Goal: Information Seeking & Learning: Learn about a topic

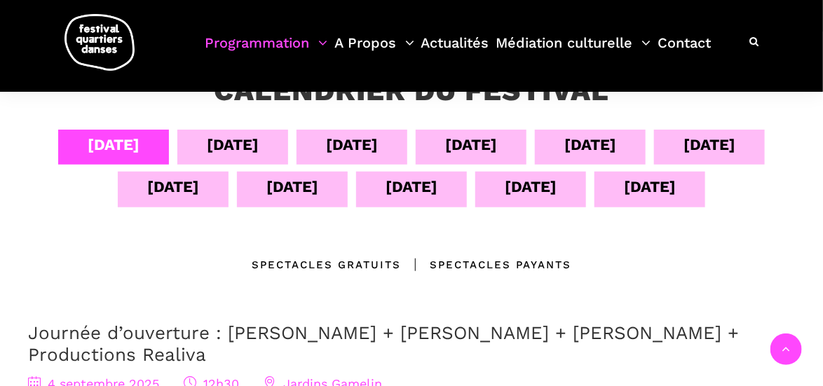
click at [305, 189] on div "11 sept" at bounding box center [292, 187] width 52 height 25
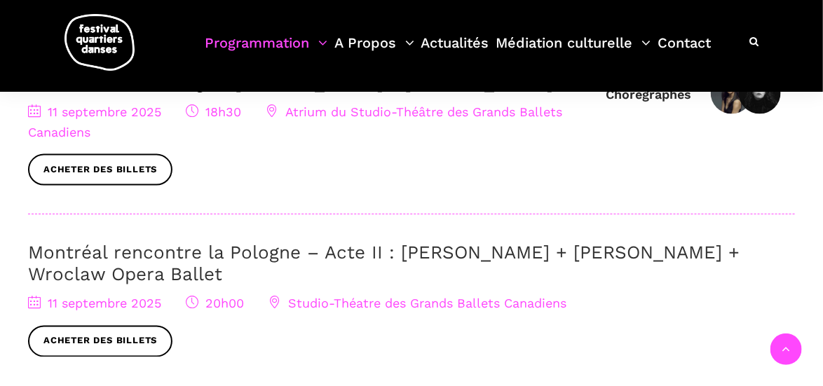
scroll to position [771, 0]
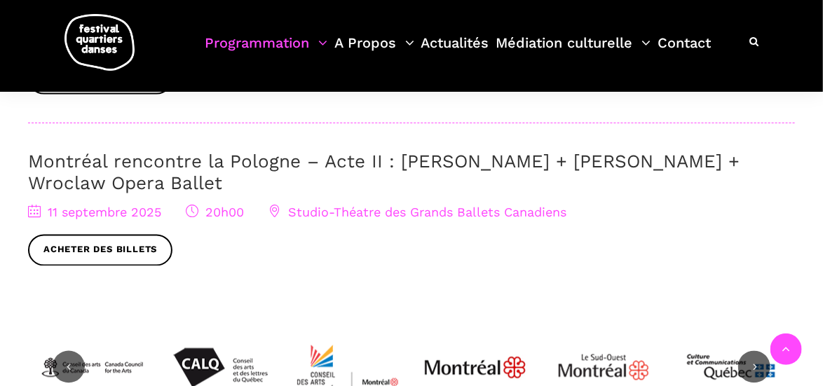
click at [168, 160] on link "Montréal rencontre la Pologne – Acte II : [PERSON_NAME] + [PERSON_NAME] + Wrocl…" at bounding box center [384, 172] width 712 height 43
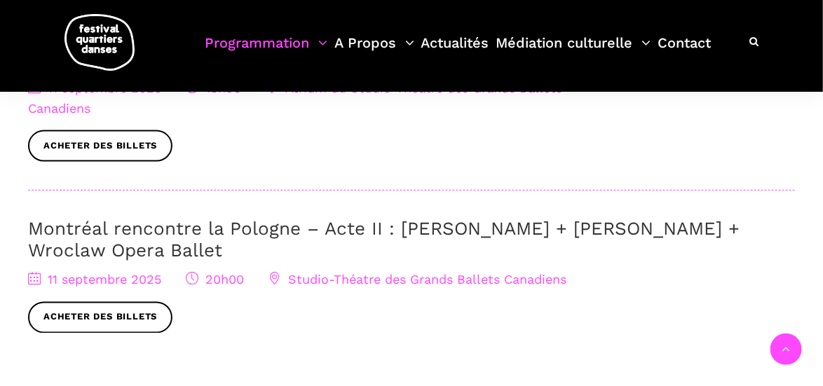
scroll to position [701, 0]
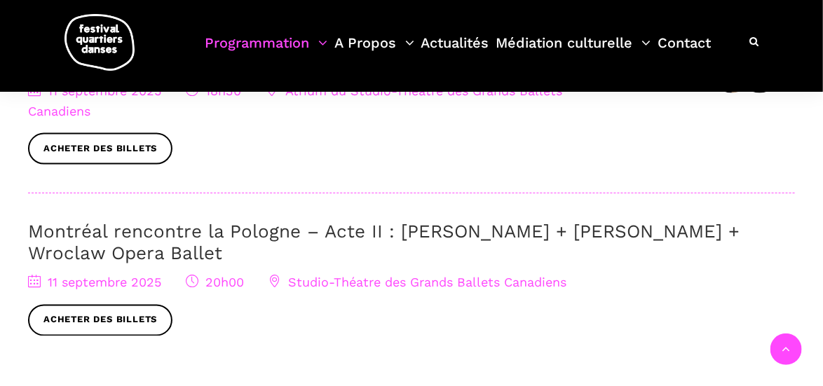
click at [344, 282] on span "Studio-Théatre des Grands Ballets Canadiens" at bounding box center [418, 283] width 298 height 15
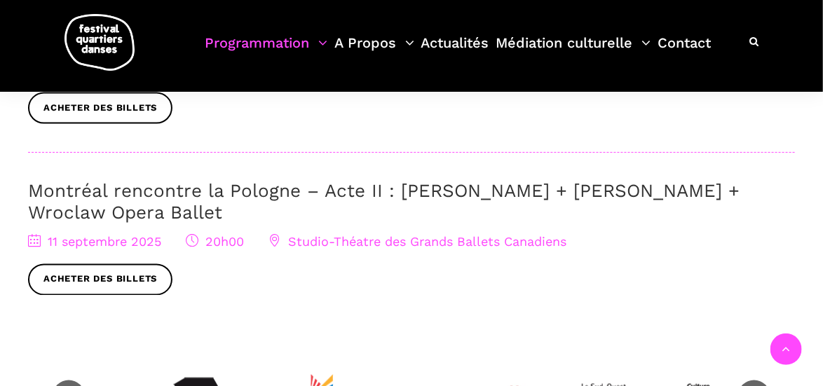
scroll to position [771, 0]
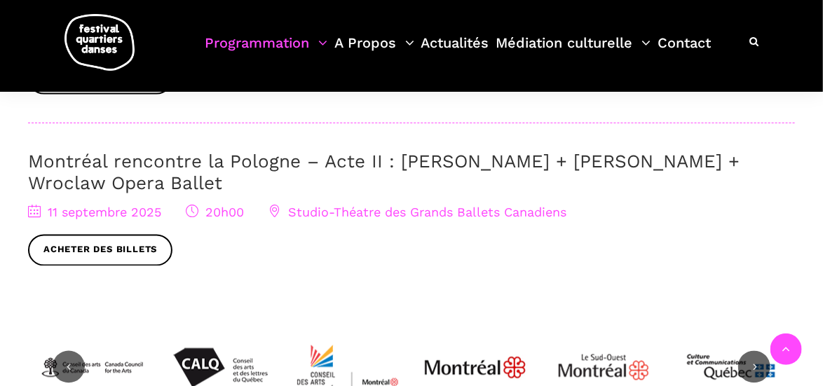
click at [453, 161] on link "Montréal rencontre la Pologne – Acte II : Béatrice Larrivée + Cai Glover + Wroc…" at bounding box center [384, 172] width 712 height 43
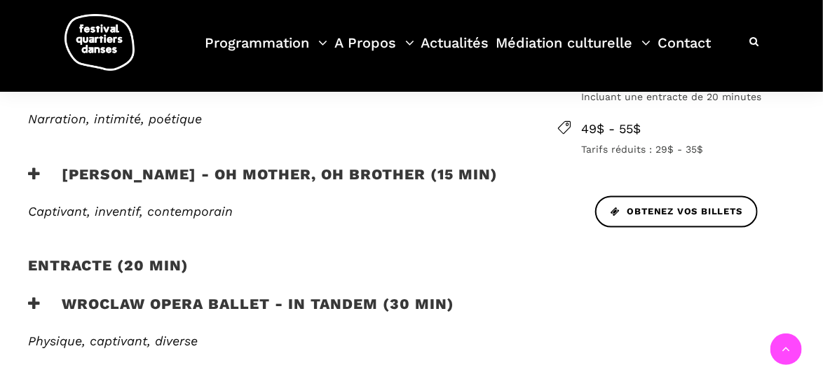
scroll to position [701, 0]
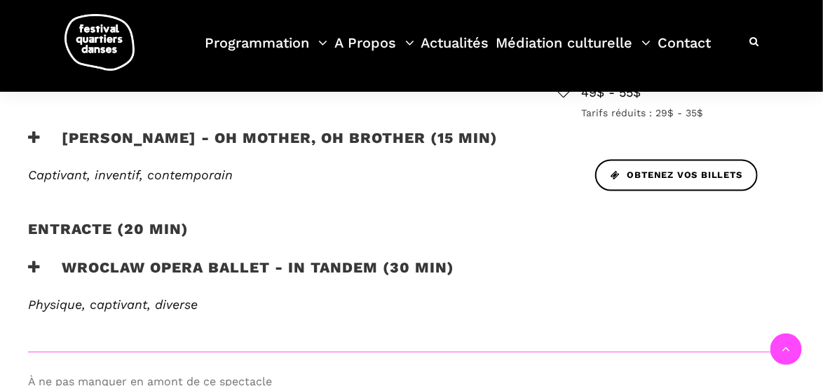
click at [173, 259] on h3 "Wroclaw Opera Ballet - In Tandem (30 min)" at bounding box center [241, 276] width 426 height 35
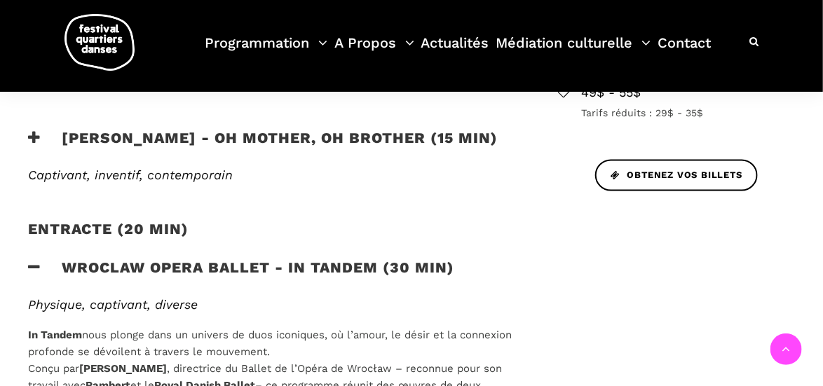
scroll to position [771, 0]
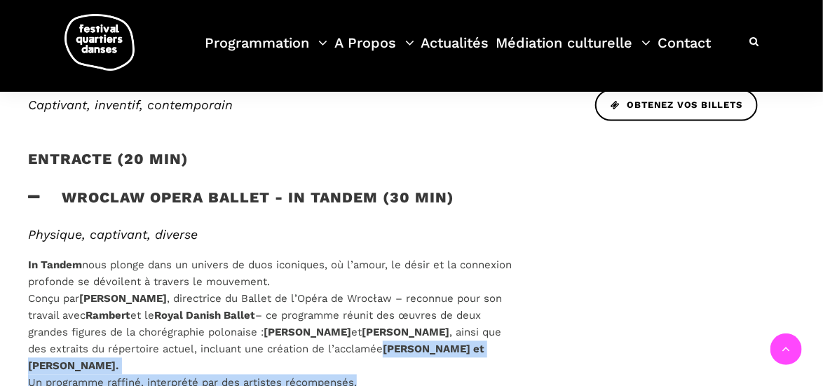
drag, startPoint x: 362, startPoint y: 323, endPoint x: 229, endPoint y: 302, distance: 134.8
click at [229, 302] on div "Physique, captivant, diverse In Tandem nous plonge dans un univers de duos icon…" at bounding box center [270, 319] width 513 height 182
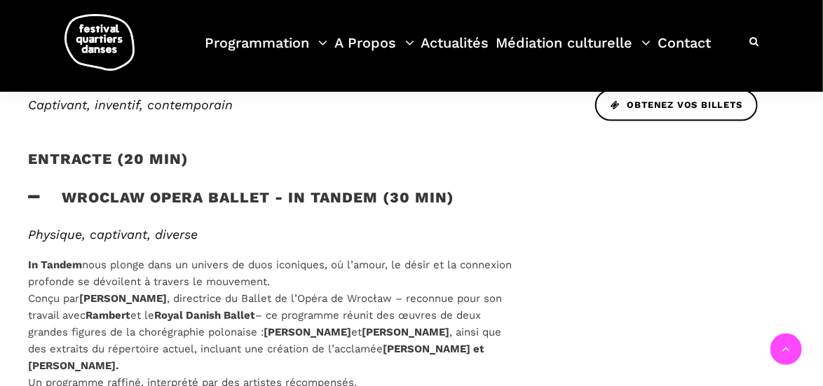
click at [182, 287] on p "In Tandem nous plonge dans un univers de duos iconiques, où l’amour, le désir e…" at bounding box center [270, 324] width 484 height 135
click at [172, 294] on p "In Tandem nous plonge dans un univers de duos iconiques, où l’amour, le désir e…" at bounding box center [270, 324] width 484 height 135
drag, startPoint x: 170, startPoint y: 296, endPoint x: 27, endPoint y: 188, distance: 179.8
click at [27, 228] on div "Physique, captivant, diverse In Tandem nous plonge dans un univers de duos icon…" at bounding box center [270, 319] width 513 height 182
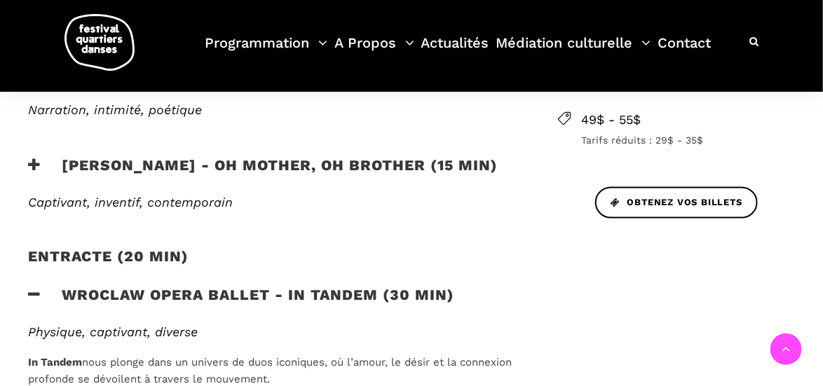
scroll to position [631, 0]
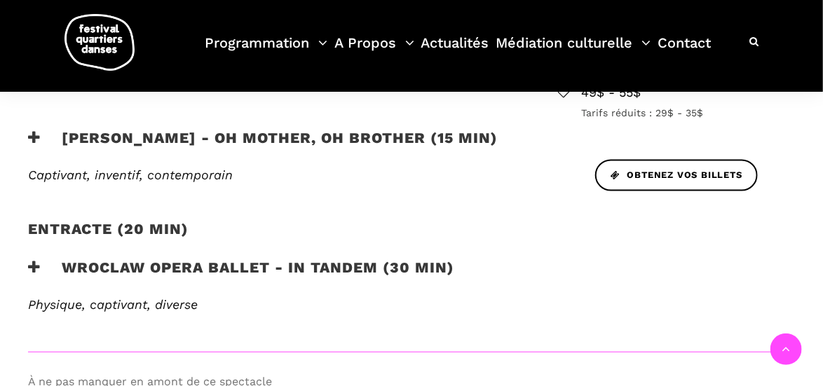
scroll to position [631, 0]
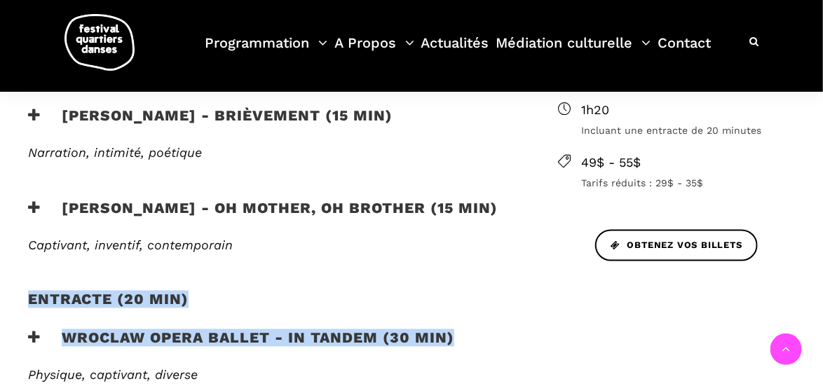
drag, startPoint x: 470, startPoint y: 273, endPoint x: 15, endPoint y: 257, distance: 455.3
click at [15, 257] on div "Soirée internationale : Montréal rencontre la Pologne - Acte II Un deuxième act…" at bounding box center [270, 171] width 513 height 501
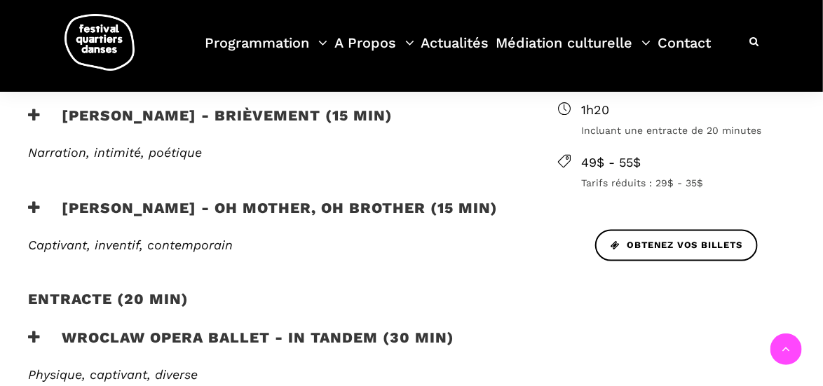
click at [346, 270] on div "EN SAVOIR PLUS" at bounding box center [270, 280] width 513 height 21
click at [266, 330] on h3 "Wroclaw Opera Ballet - In Tandem (30 min)" at bounding box center [241, 347] width 426 height 35
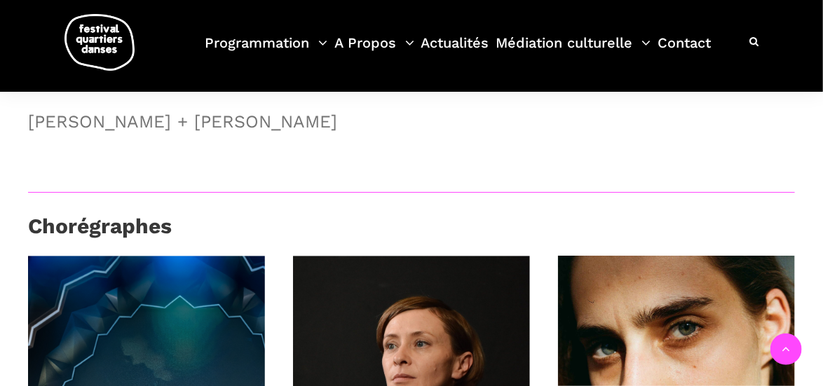
scroll to position [1332, 0]
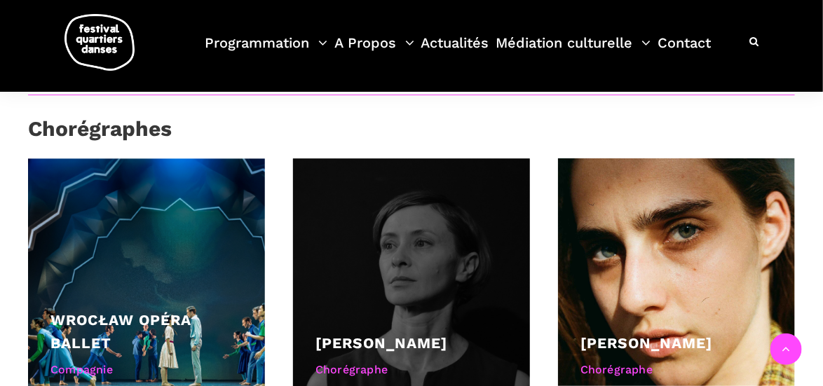
click at [385, 334] on link "[PERSON_NAME]" at bounding box center [382, 343] width 132 height 18
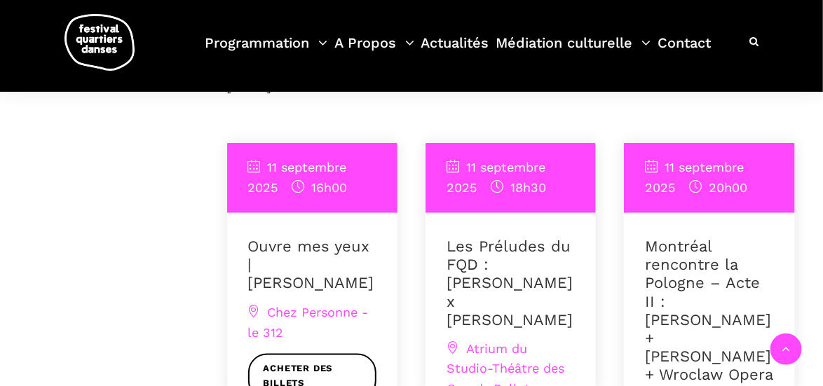
scroll to position [561, 0]
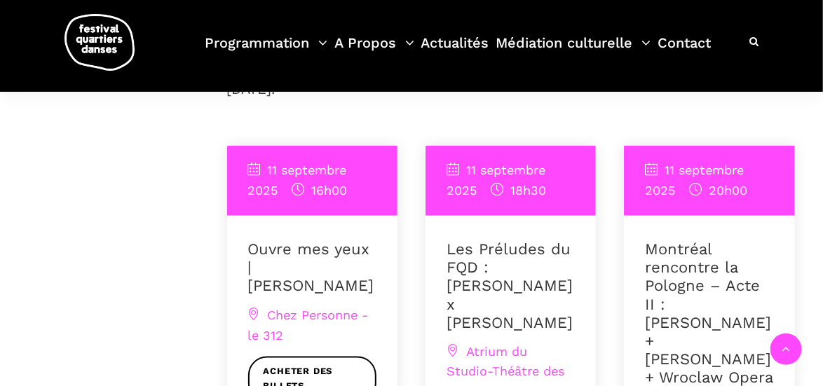
click at [522, 287] on link "Les Préludes du FQD : [PERSON_NAME] x [PERSON_NAME]" at bounding box center [510, 286] width 126 height 92
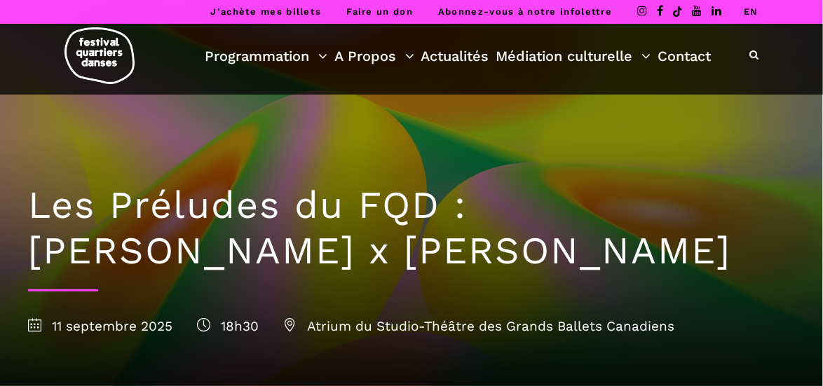
click at [756, 11] on link "EN" at bounding box center [751, 11] width 15 height 11
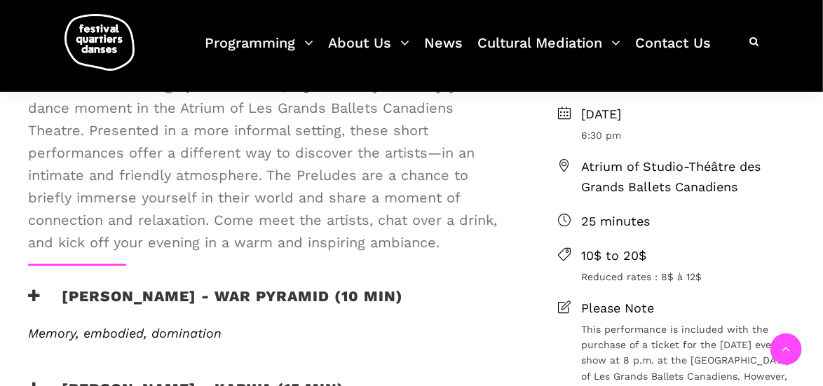
scroll to position [351, 0]
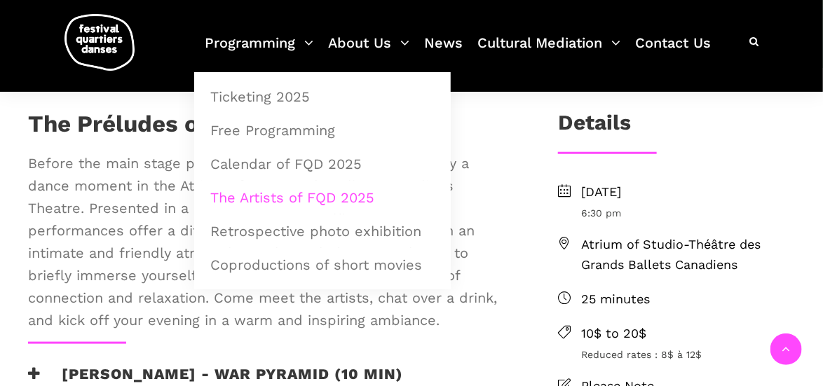
click at [261, 201] on link "The Artists of FQD 2025" at bounding box center [322, 198] width 241 height 32
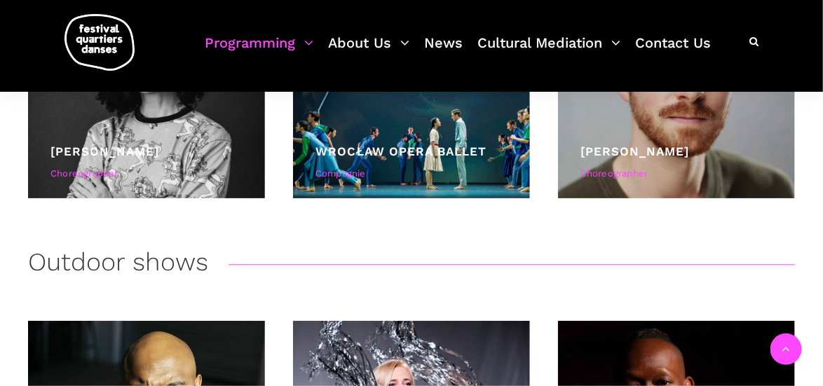
scroll to position [2805, 0]
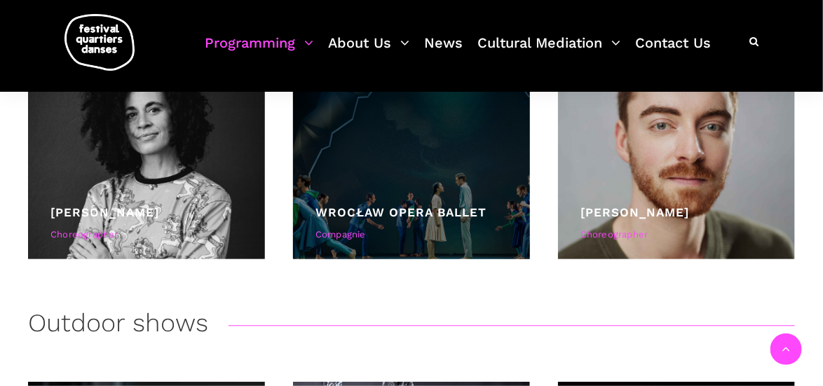
click at [428, 208] on link "Wrocław Opera Ballet" at bounding box center [401, 212] width 171 height 14
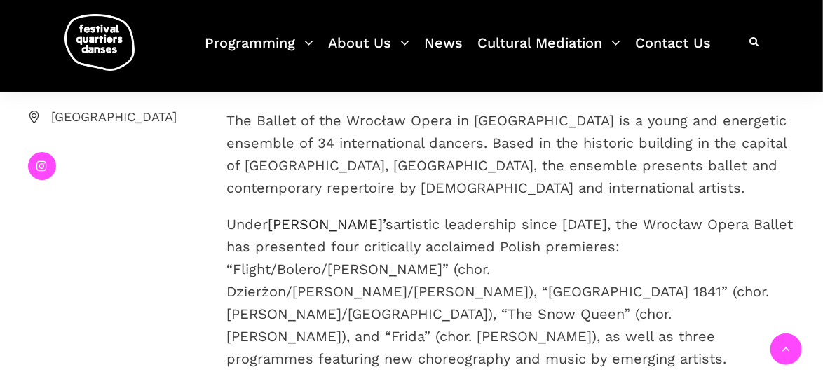
scroll to position [351, 0]
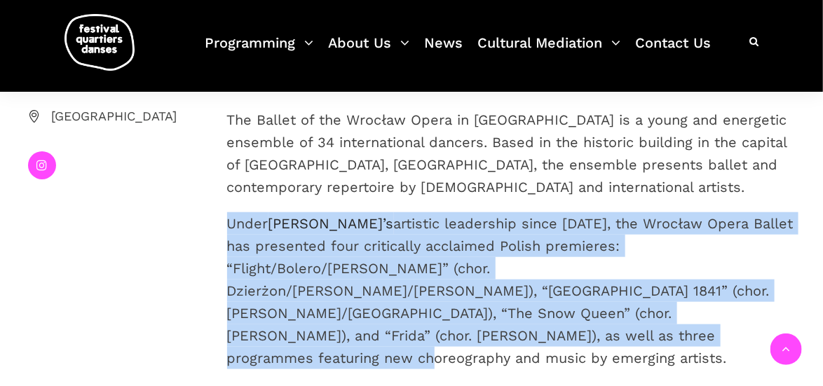
drag, startPoint x: 219, startPoint y: 217, endPoint x: 773, endPoint y: 315, distance: 561.8
click at [773, 315] on div "The Ballet of the Wrocław Opera in [GEOGRAPHIC_DATA] is a young and energetic e…" at bounding box center [511, 262] width 597 height 306
copy p "Under [PERSON_NAME]’s artistic leadership since [DATE], the Wrocław Opera Balle…"
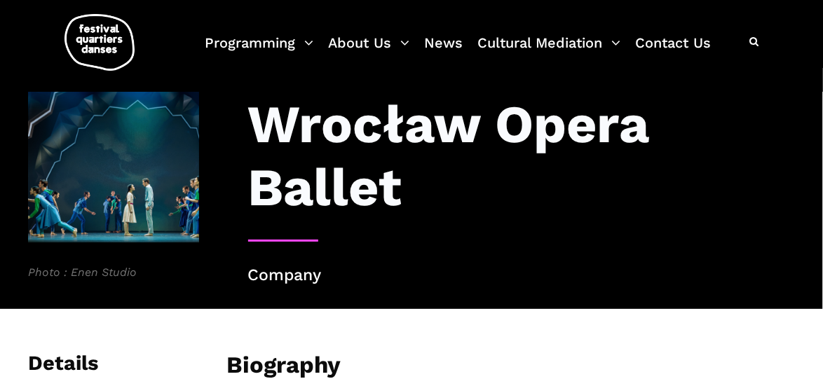
scroll to position [0, 0]
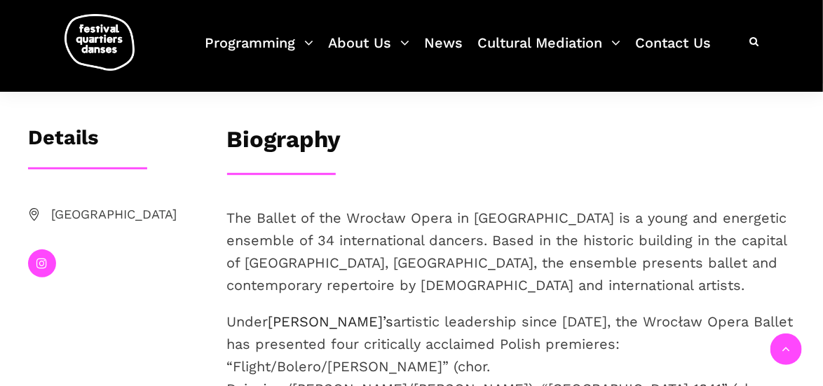
scroll to position [280, 0]
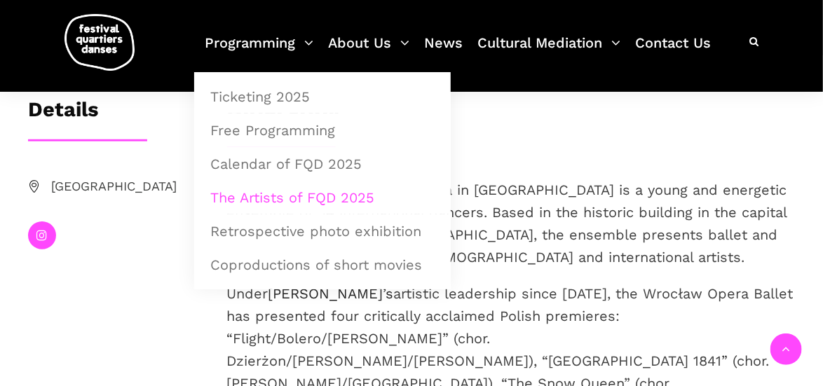
click at [270, 198] on link "The Artists of FQD 2025" at bounding box center [322, 198] width 241 height 32
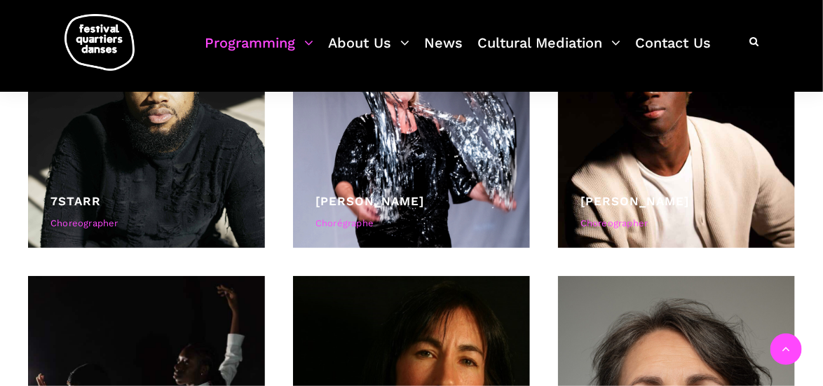
scroll to position [3155, 0]
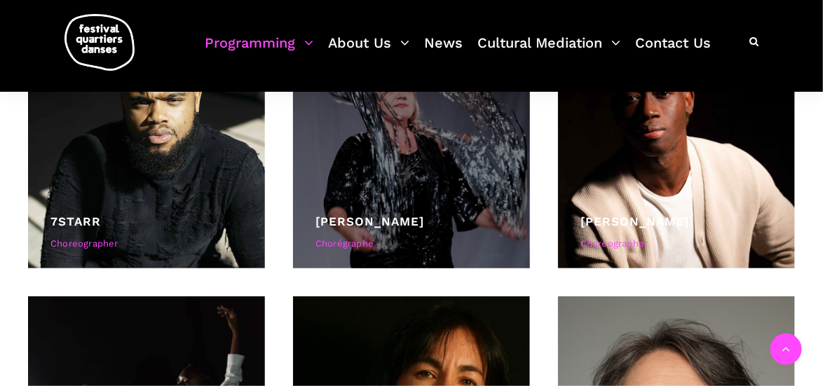
click at [447, 204] on div at bounding box center [411, 150] width 237 height 237
click at [411, 224] on link "[PERSON_NAME]" at bounding box center [370, 222] width 109 height 14
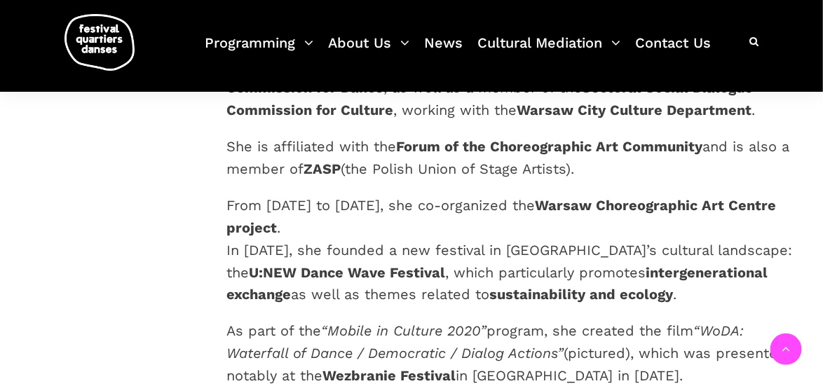
scroll to position [631, 0]
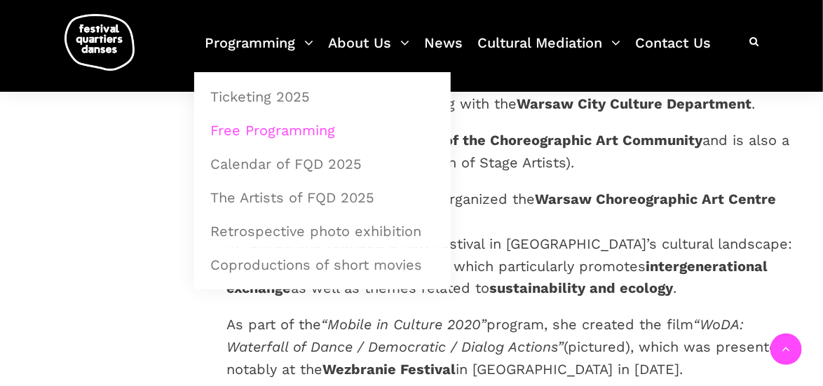
click at [264, 128] on link "Free Programming" at bounding box center [322, 130] width 241 height 32
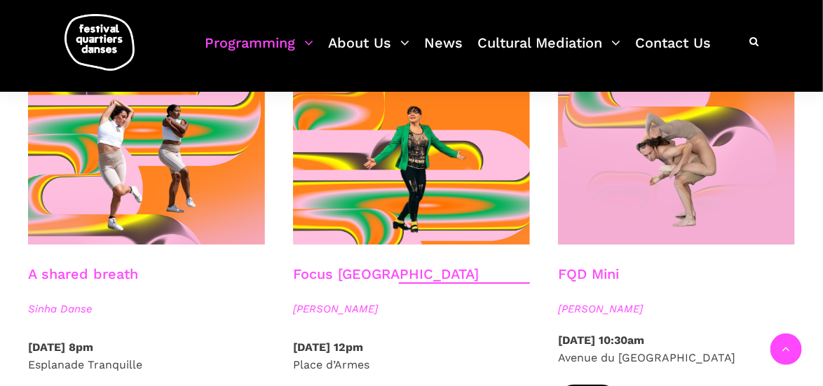
scroll to position [1542, 0]
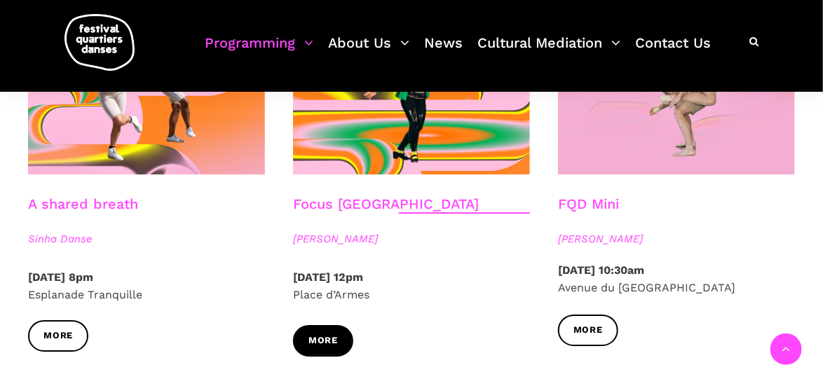
click at [330, 334] on span "More" at bounding box center [322, 341] width 29 height 15
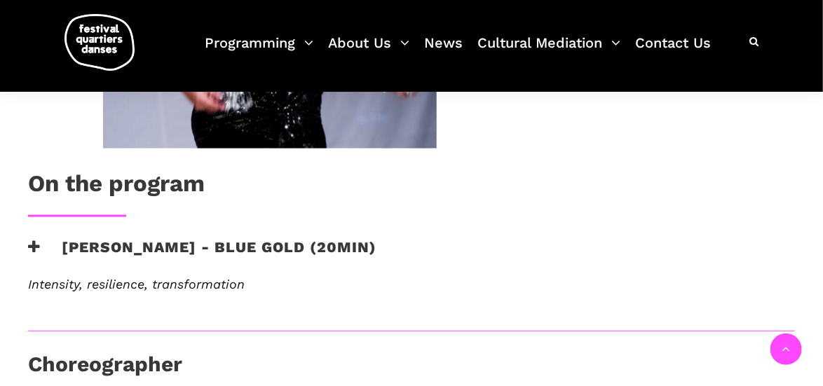
scroll to position [631, 0]
